Goal: Information Seeking & Learning: Understand process/instructions

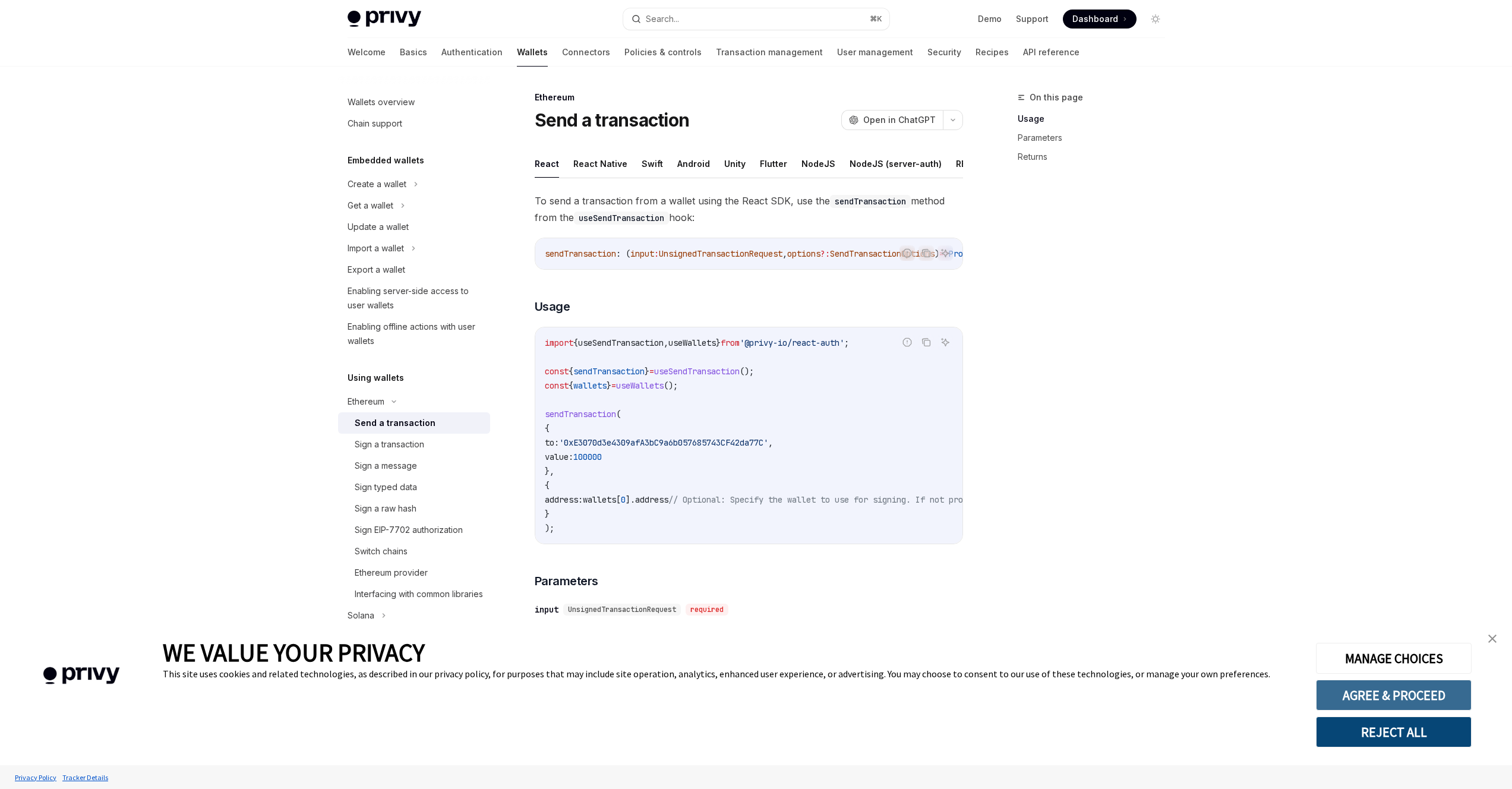
click at [1394, 690] on button "AGREE & PROCEED" at bounding box center [1394, 695] width 155 height 31
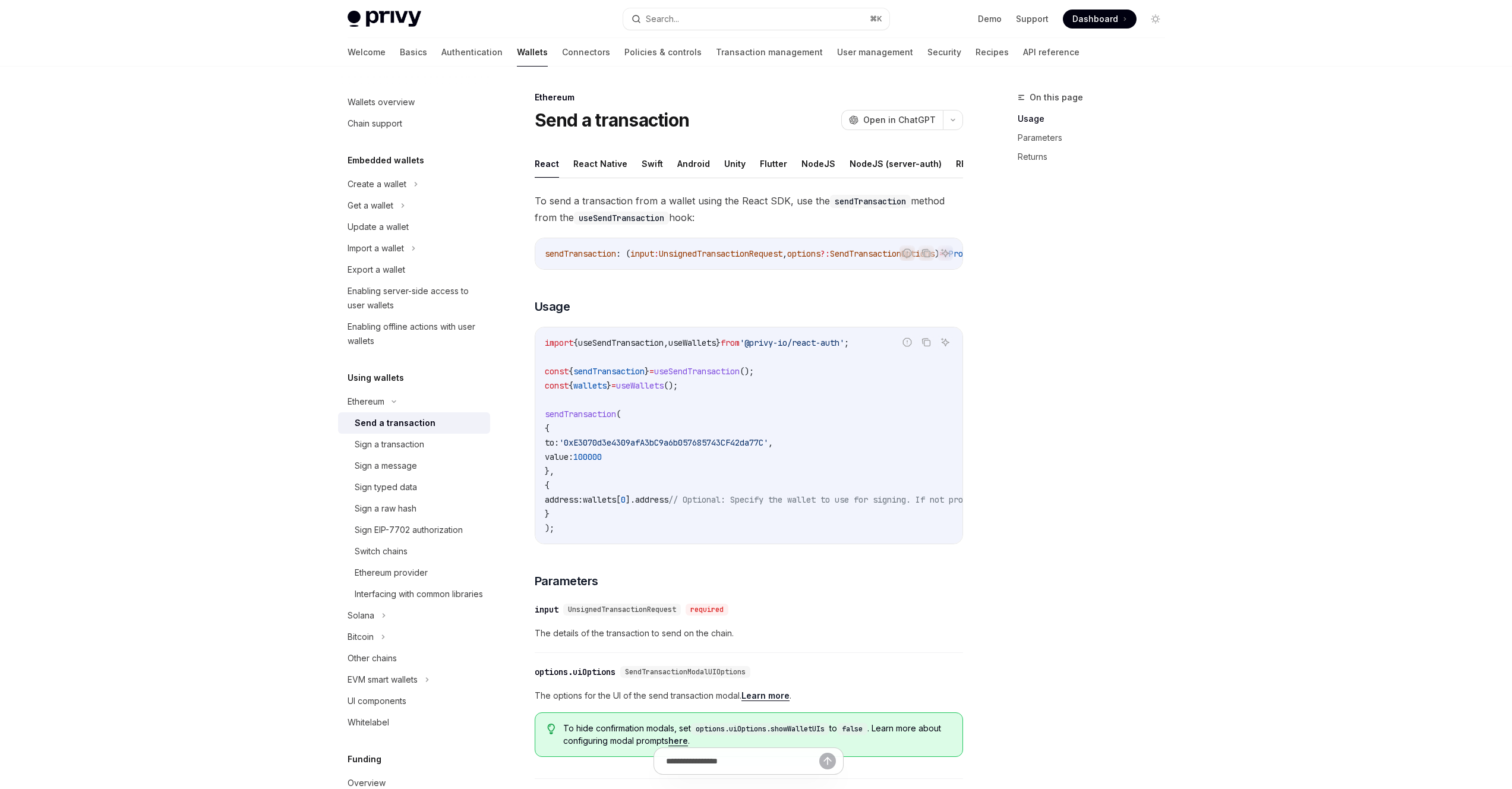
scroll to position [209, 0]
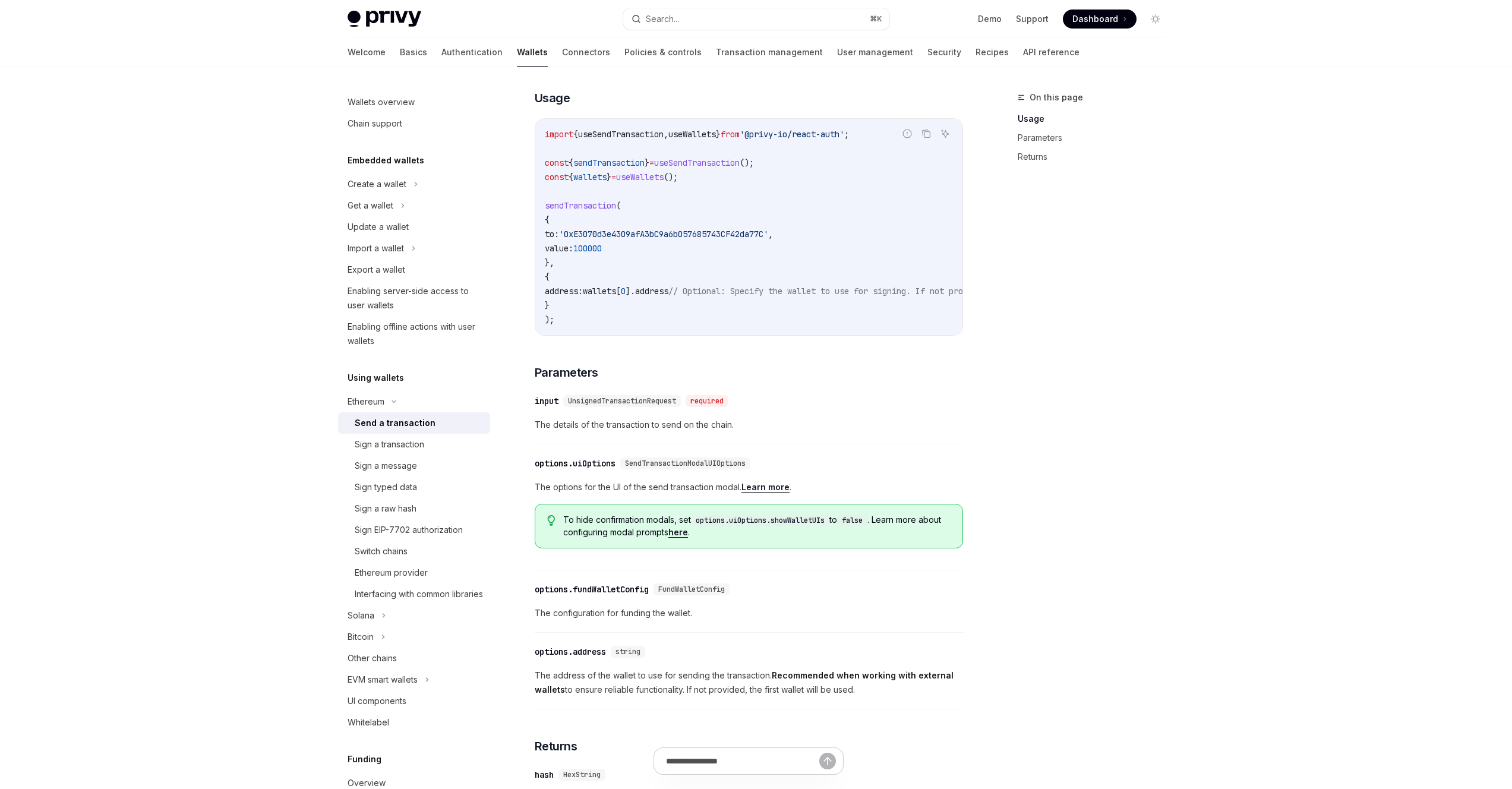
click at [696, 168] on span "useSendTransaction" at bounding box center [696, 163] width 85 height 11
click at [631, 213] on code "import { useSendTransaction , useWallets } from '@privy-io/react-auth' ; const …" at bounding box center [856, 226] width 623 height 199
click at [681, 240] on code "import { useSendTransaction , useWallets } from '@privy-io/react-auth' ; const …" at bounding box center [856, 226] width 623 height 199
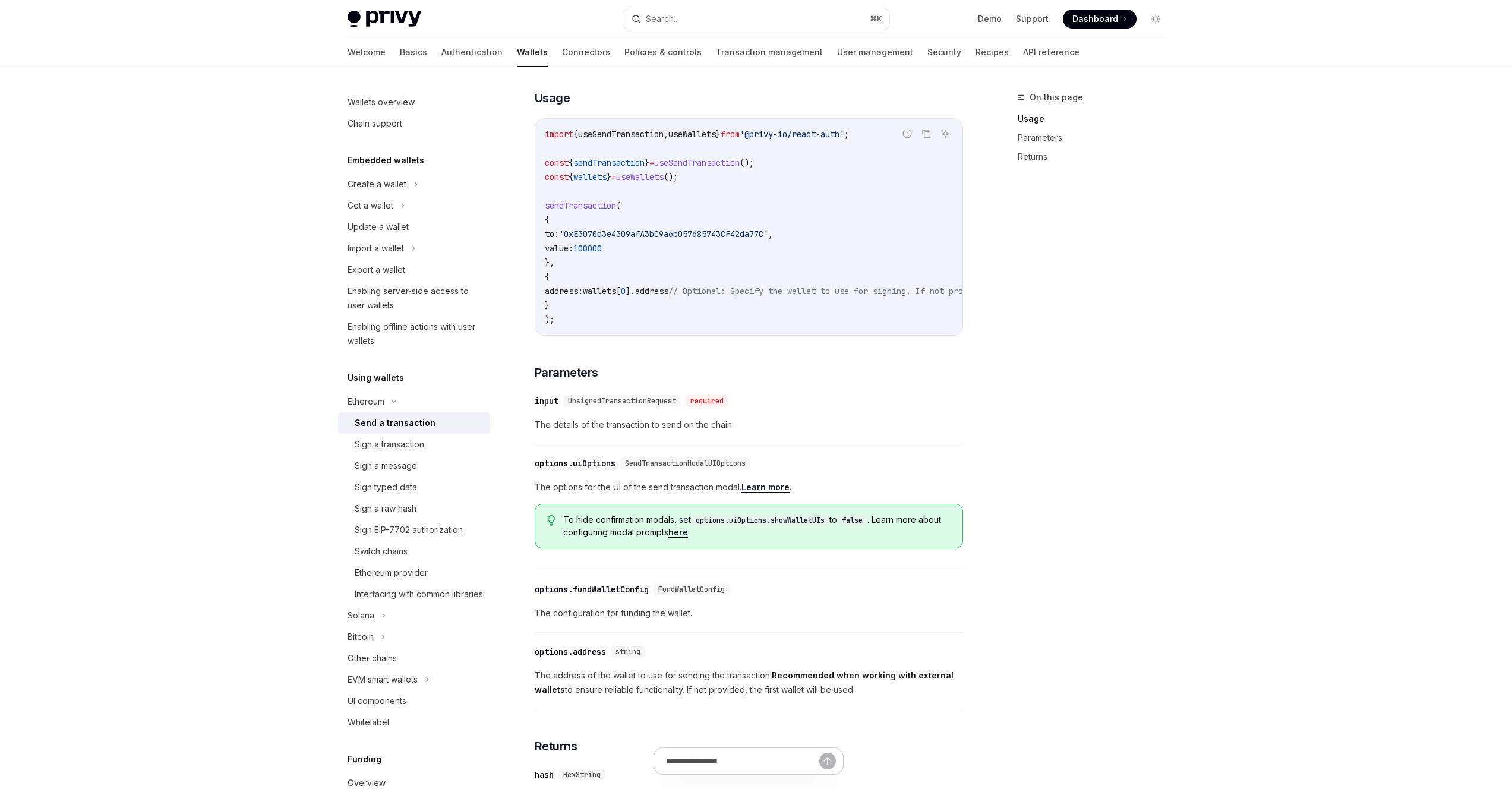
click at [681, 240] on code "import { useSendTransaction , useWallets } from '@privy-io/react-auth' ; const …" at bounding box center [856, 226] width 623 height 199
click at [754, 168] on span "();" at bounding box center [747, 163] width 15 height 11
drag, startPoint x: 798, startPoint y: 183, endPoint x: 631, endPoint y: 183, distance: 167.0
click at [536, 172] on div "import { useSendTransaction , useWallets } from '@privy-io/react-auth' ; const …" at bounding box center [749, 226] width 427 height 216
click at [739, 168] on span "useSendTransaction" at bounding box center [696, 163] width 85 height 11
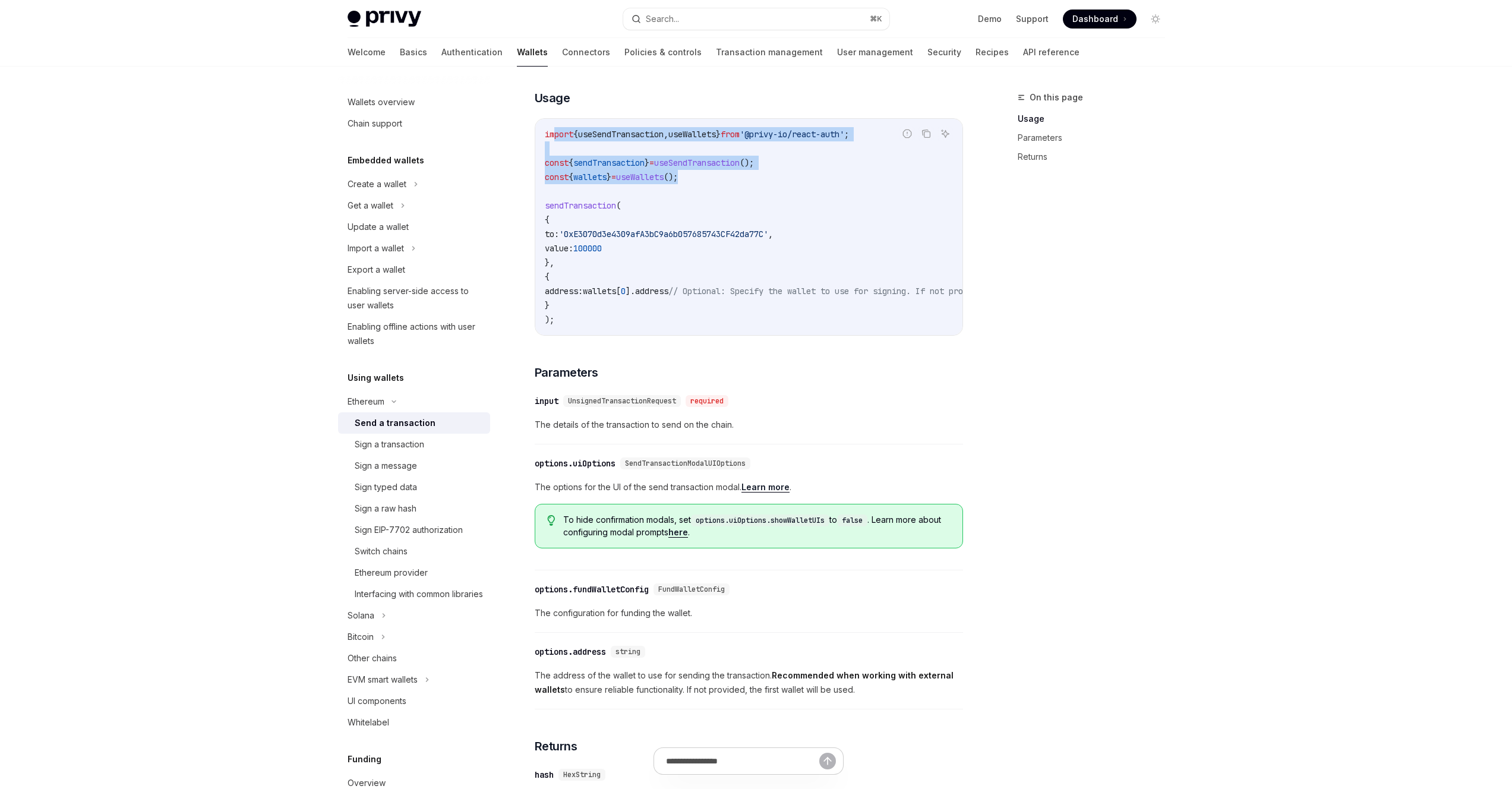
drag, startPoint x: 748, startPoint y: 188, endPoint x: 556, endPoint y: 144, distance: 197.0
click at [556, 144] on code "import { useSendTransaction , useWallets } from '@privy-io/react-auth' ; const …" at bounding box center [856, 226] width 623 height 199
drag, startPoint x: 551, startPoint y: 144, endPoint x: 546, endPoint y: 143, distance: 5.1
click at [546, 143] on code "import { useSendTransaction , useWallets } from '@privy-io/react-auth' ; const …" at bounding box center [856, 226] width 623 height 199
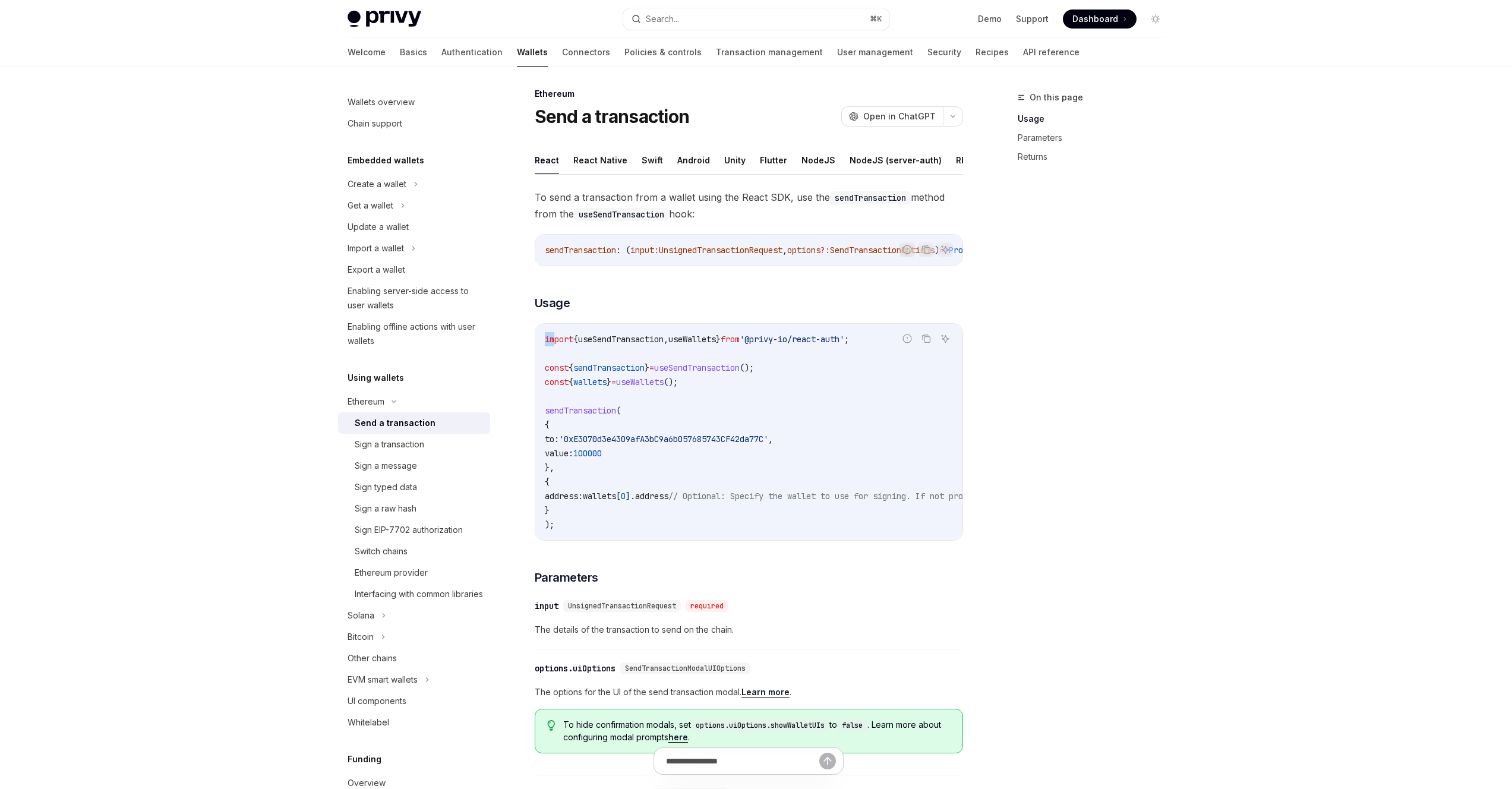
scroll to position [0, 0]
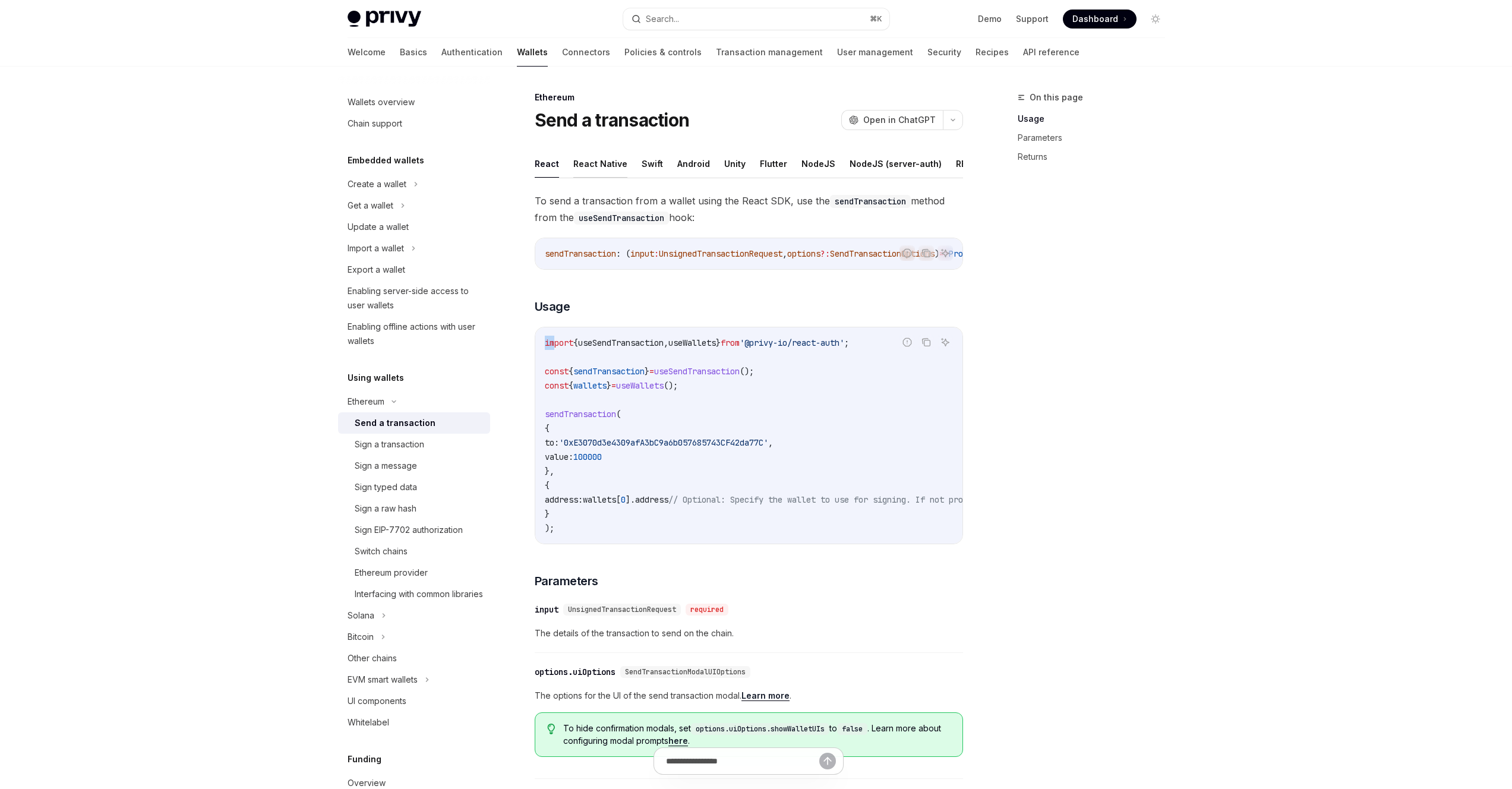
click at [593, 159] on button "React Native" at bounding box center [600, 163] width 54 height 28
type textarea "*"
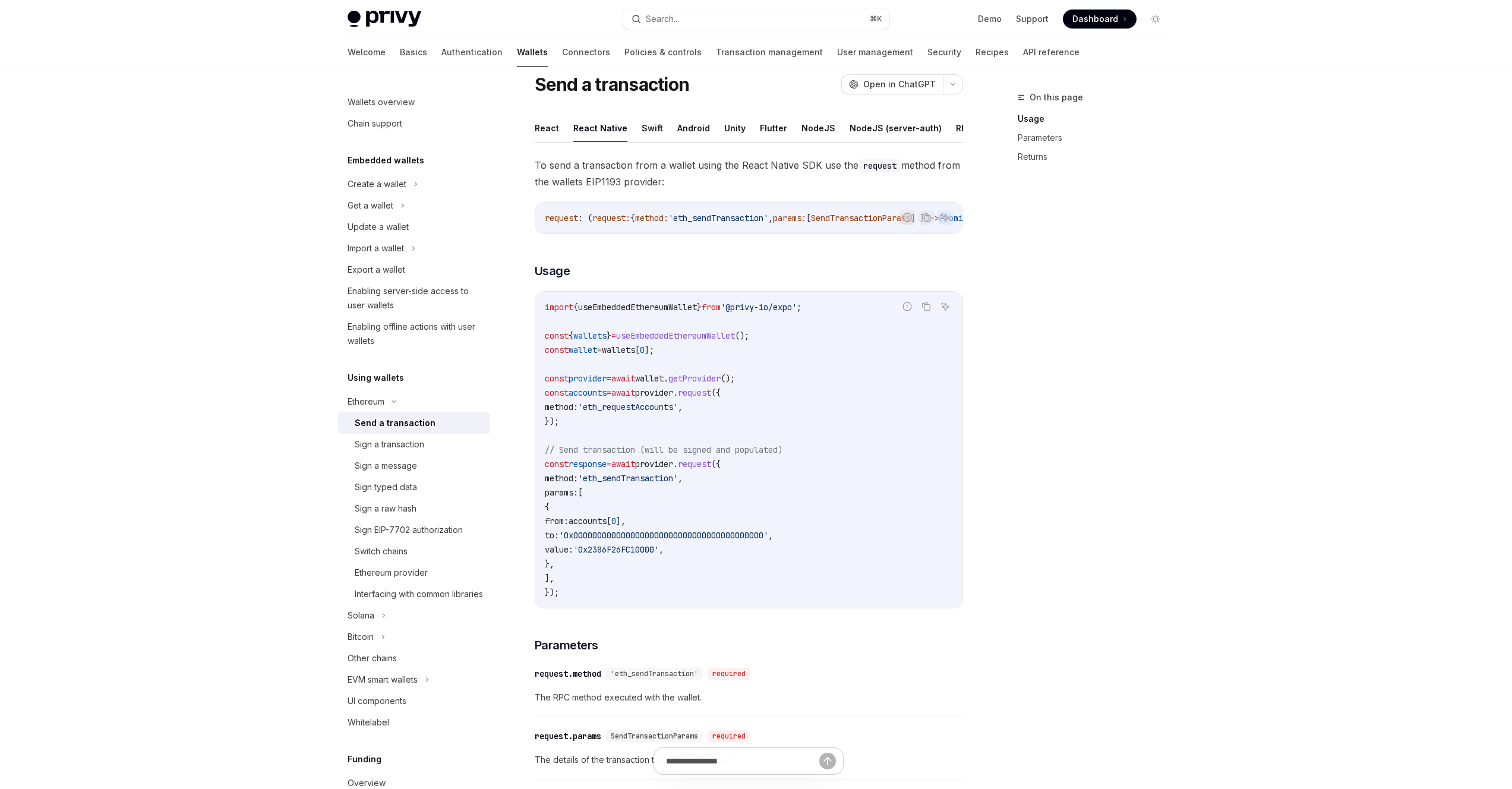
scroll to position [144, 0]
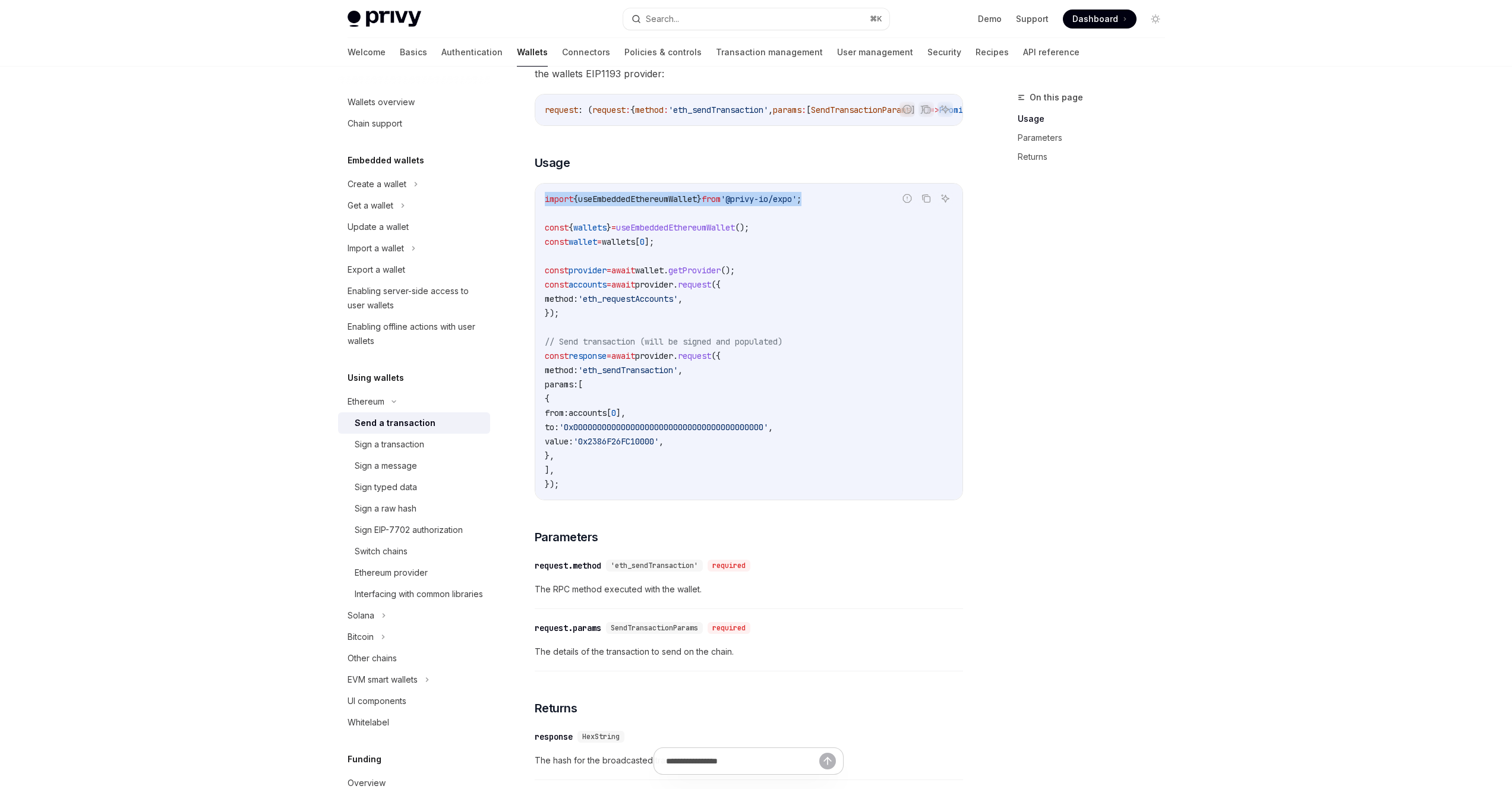
drag, startPoint x: 835, startPoint y: 212, endPoint x: 510, endPoint y: 208, distance: 325.0
click at [536, 208] on div "import { useEmbeddedEthereumWallet } from '@privy-io/expo' ; const { wallets } …" at bounding box center [749, 342] width 427 height 316
copy span "import { useEmbeddedEthereumWallet } from '@privy-io/expo' ;"
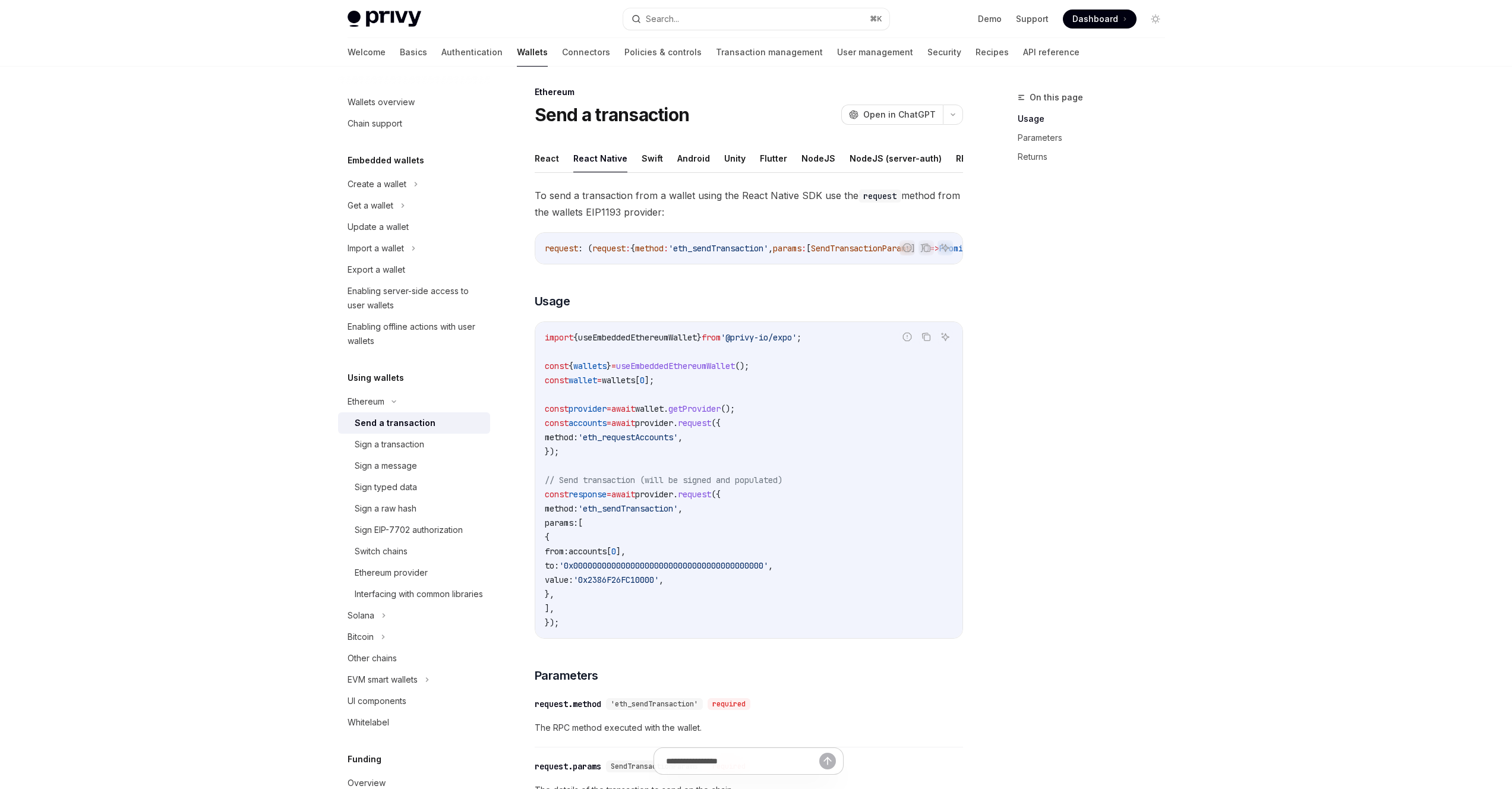
click at [635, 386] on span "wallets" at bounding box center [618, 380] width 33 height 11
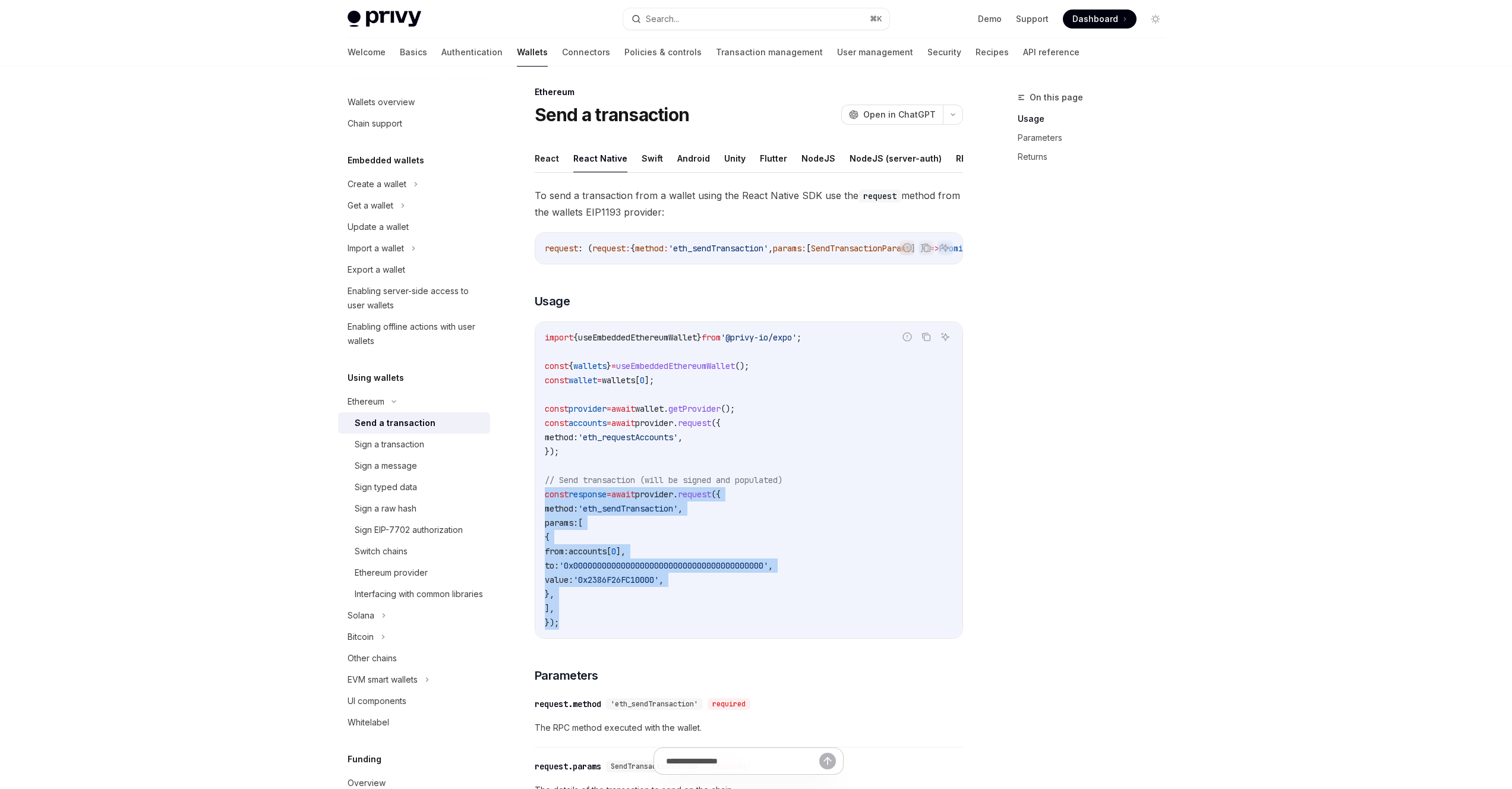
drag, startPoint x: 566, startPoint y: 641, endPoint x: 529, endPoint y: 506, distance: 140.0
click at [536, 506] on div "import { useEmbeddedEthereumWallet } from '@privy-io/expo' ; const { wallets } …" at bounding box center [749, 480] width 427 height 316
click at [679, 571] on span "'0x0000000000000000000000000000000000000000'" at bounding box center [664, 566] width 209 height 11
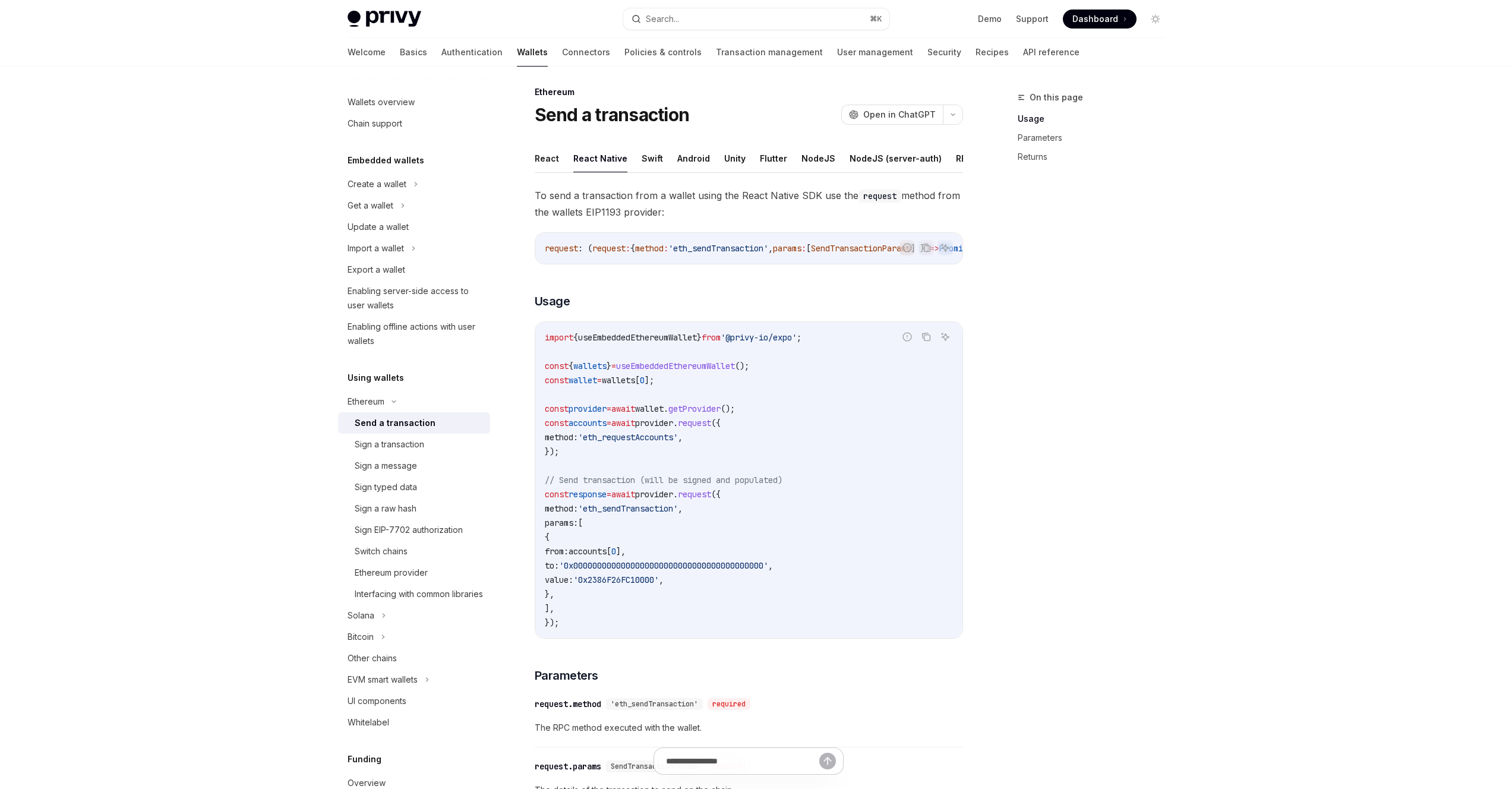
click at [635, 500] on span "await" at bounding box center [623, 494] width 24 height 11
click at [882, 479] on code "import { useEmbeddedEthereumWallet } from '@privy-io/expo' ; const { wallets } …" at bounding box center [749, 480] width 408 height 299
click at [635, 590] on code "import { useEmbeddedEthereumWallet } from '@privy-io/expo' ; const { wallets } …" at bounding box center [749, 480] width 408 height 299
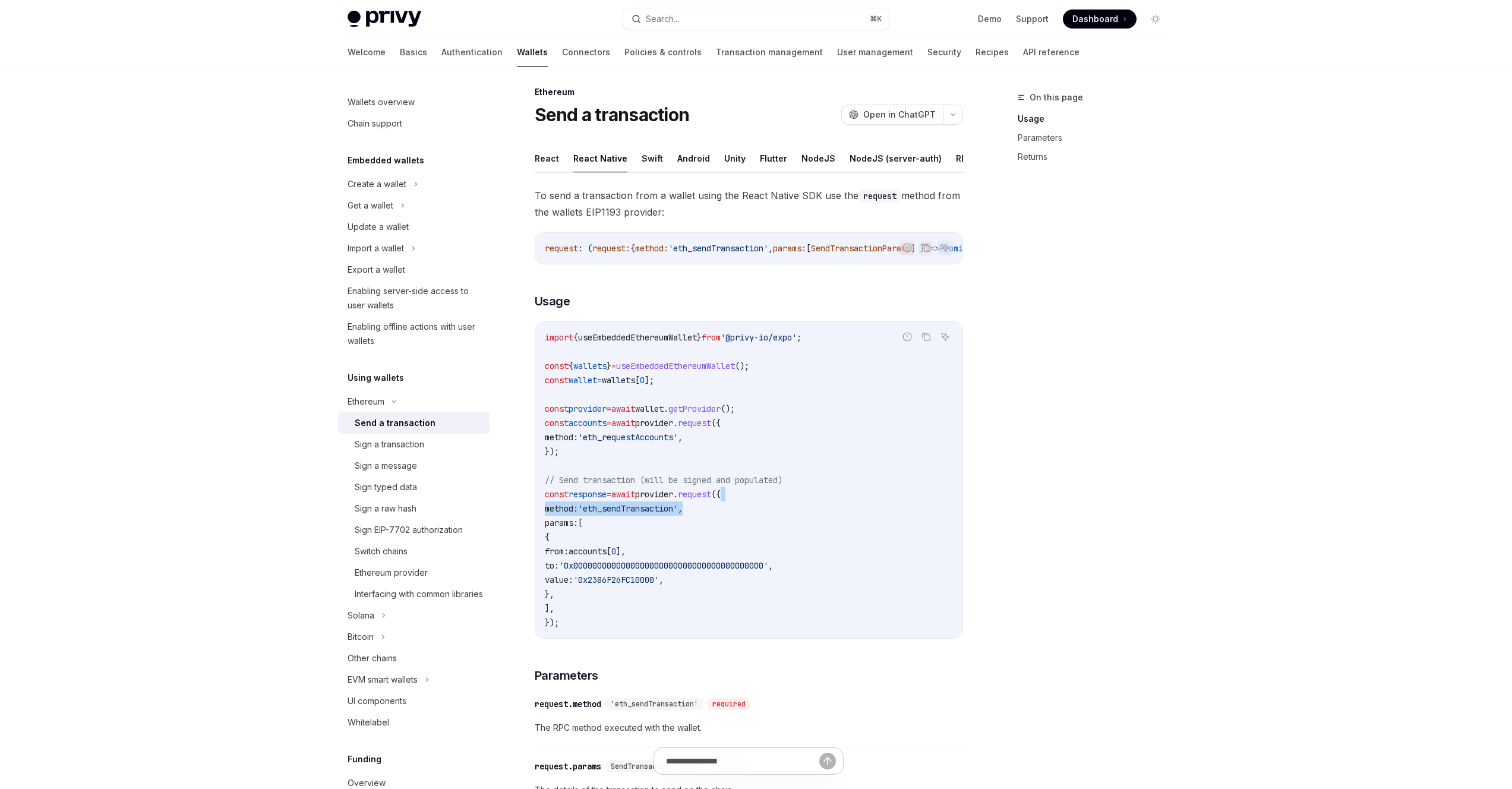
drag, startPoint x: 748, startPoint y: 511, endPoint x: 748, endPoint y: 524, distance: 13.0
click at [748, 524] on code "import { useEmbeddedEthereumWallet } from '@privy-io/expo' ; const { wallets } …" at bounding box center [749, 480] width 408 height 299
copy code "method: 'eth_sendTransaction' ,"
